Goal: Navigation & Orientation: Go to known website

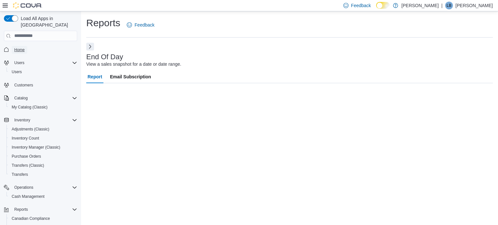
click at [16, 47] on span "Home" at bounding box center [19, 49] width 10 height 5
